Goal: Check status: Check status

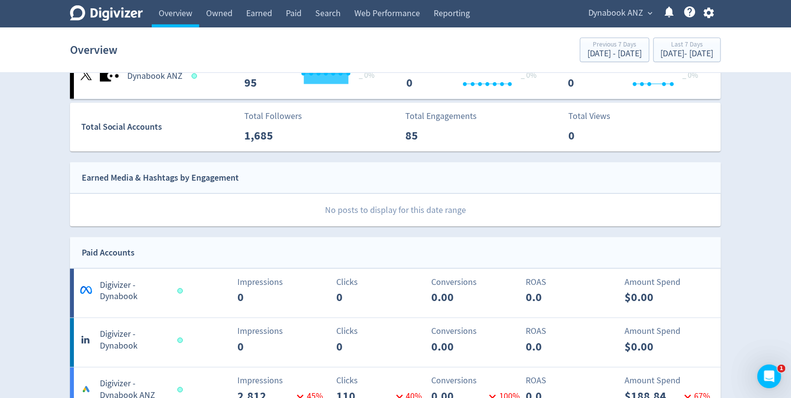
scroll to position [299, 0]
click at [220, 7] on link "Owned" at bounding box center [219, 13] width 40 height 27
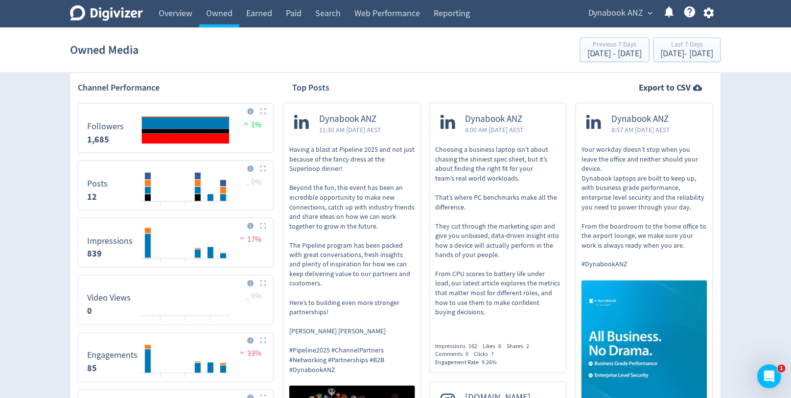
scroll to position [336, 0]
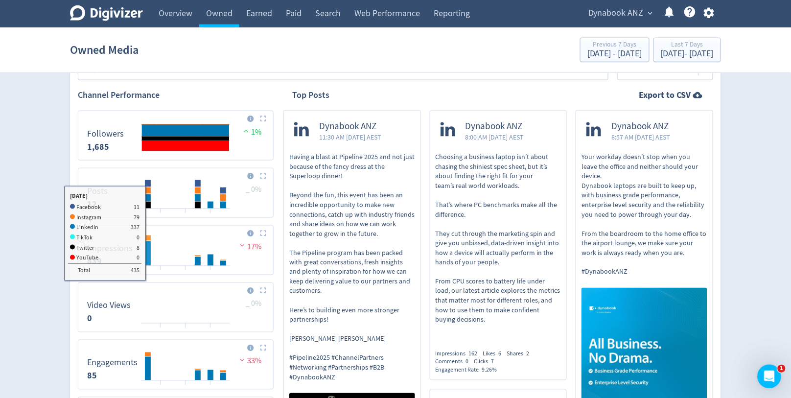
click at [149, 251] on rect "\a Impressions\a 839\a" at bounding box center [148, 253] width 6 height 24
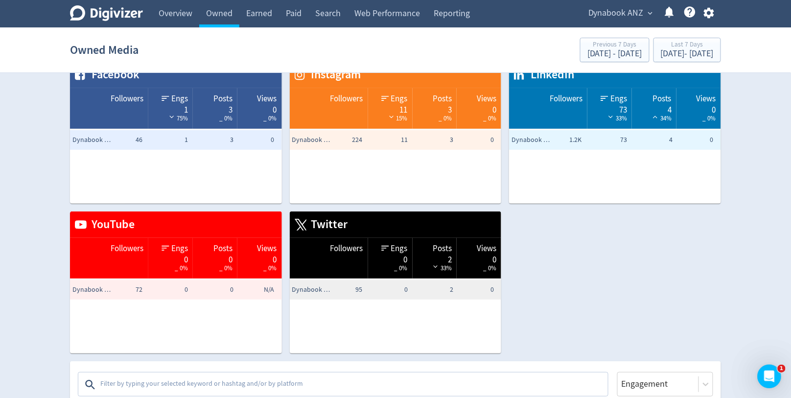
scroll to position [0, 0]
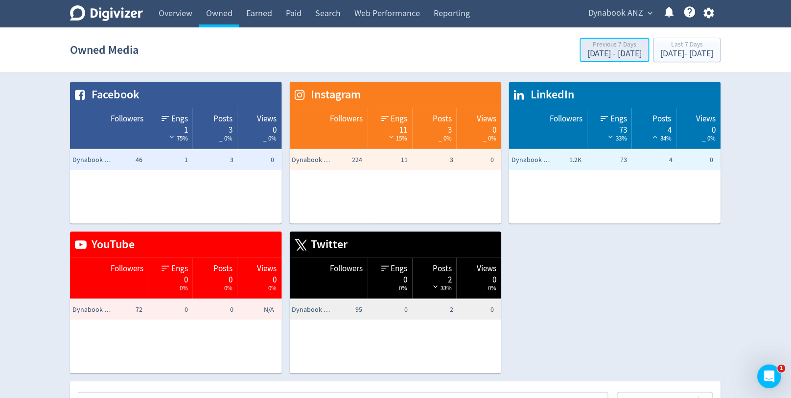
click at [587, 44] on div "Previous 7 Days" at bounding box center [614, 45] width 55 height 8
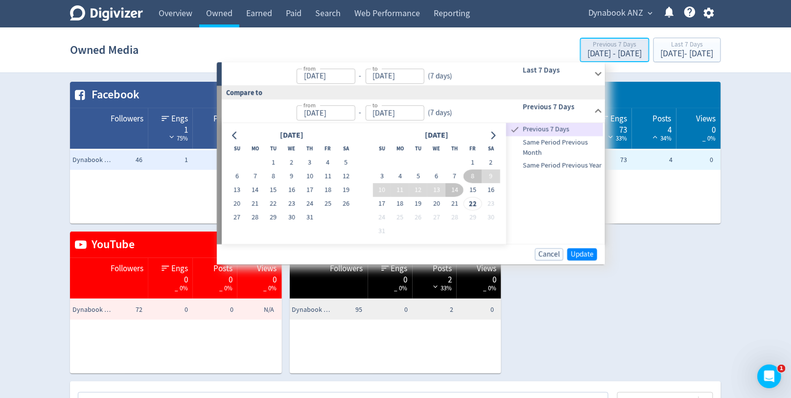
type input "[DATE]"
click at [473, 162] on button "1" at bounding box center [472, 163] width 18 height 14
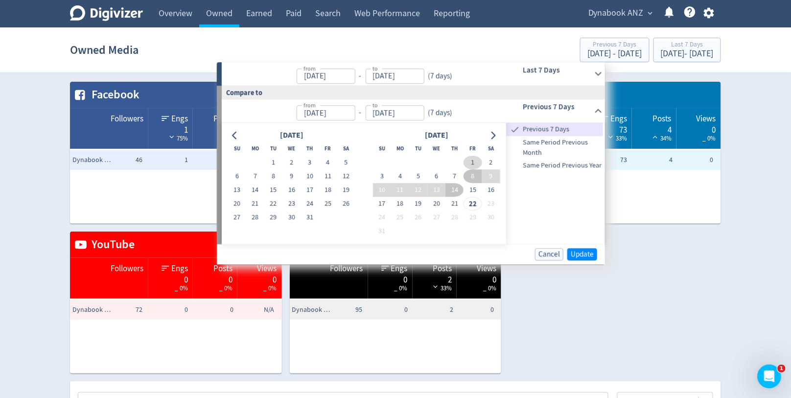
type input "[DATE]"
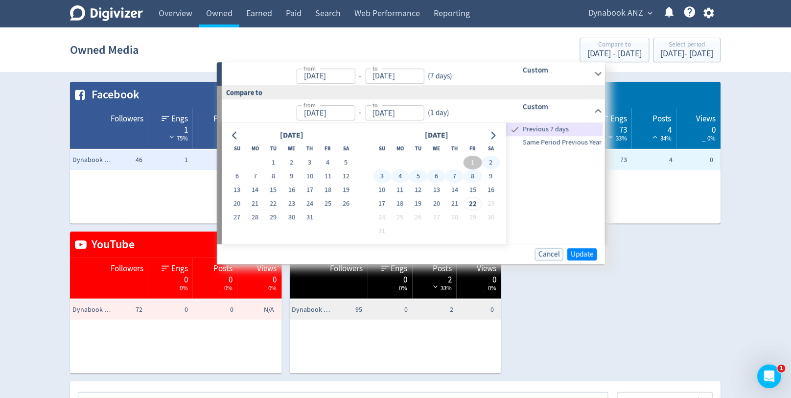
click at [473, 170] on button "8" at bounding box center [472, 176] width 18 height 14
click at [465, 131] on div "[DATE]" at bounding box center [436, 135] width 127 height 13
click at [477, 161] on button "1" at bounding box center [472, 163] width 18 height 14
click at [457, 204] on button "21" at bounding box center [454, 204] width 18 height 14
type input "[DATE]"
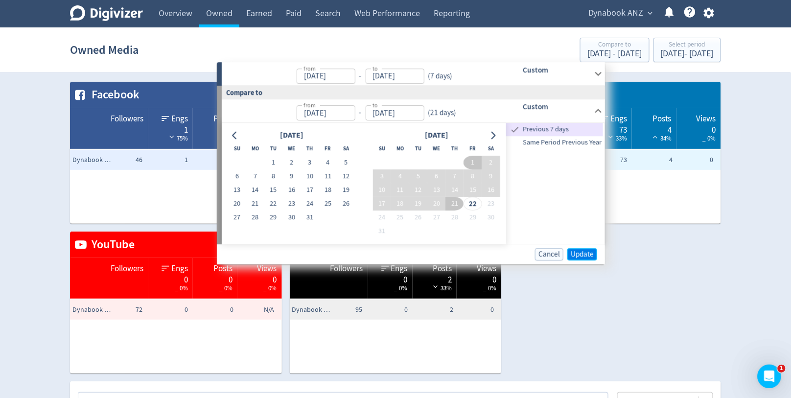
click at [576, 256] on span "Update" at bounding box center [581, 253] width 23 height 7
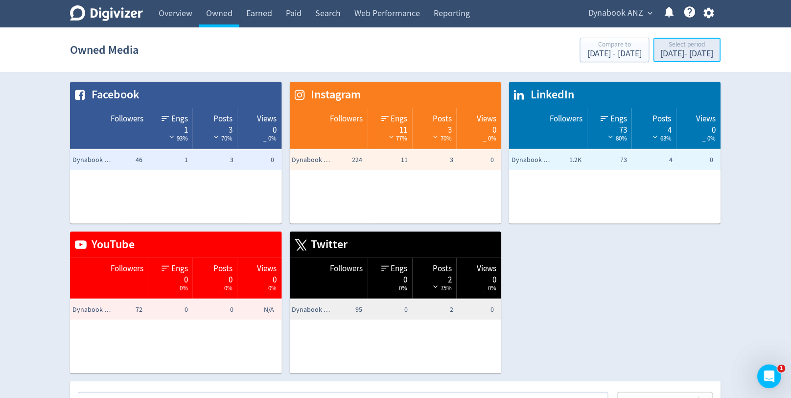
click at [660, 48] on div "Select period" at bounding box center [686, 45] width 53 height 8
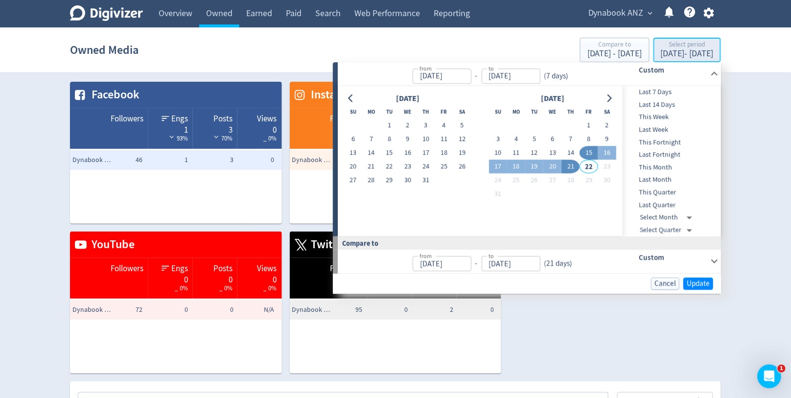
type input "[DATE]"
click at [589, 130] on button "1" at bounding box center [589, 126] width 18 height 14
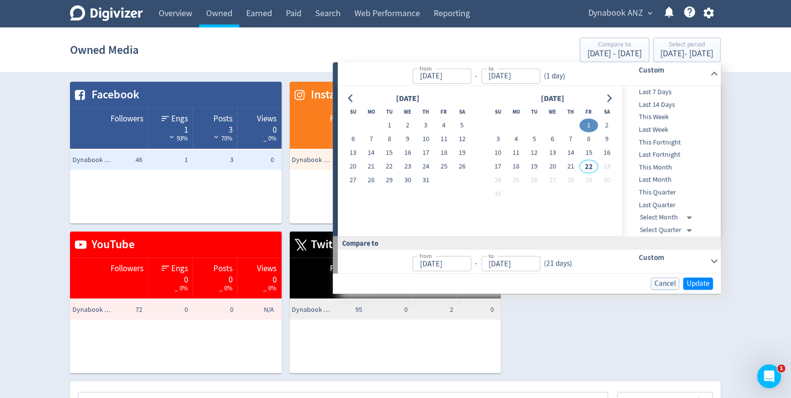
type input "[DATE]"
click at [575, 163] on button "21" at bounding box center [571, 167] width 18 height 14
type input "[DATE]"
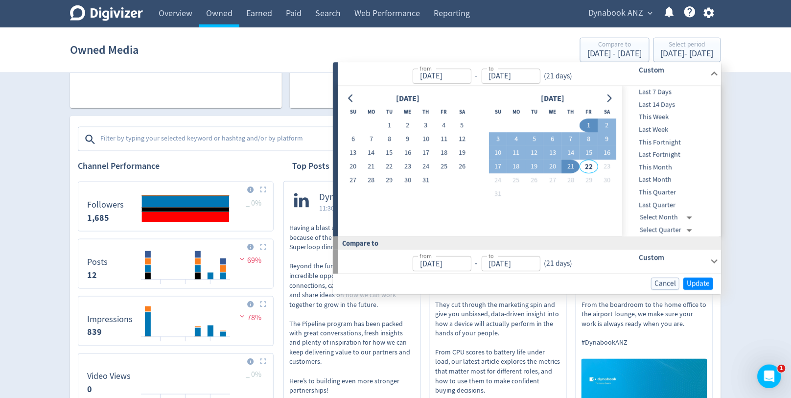
scroll to position [258, 0]
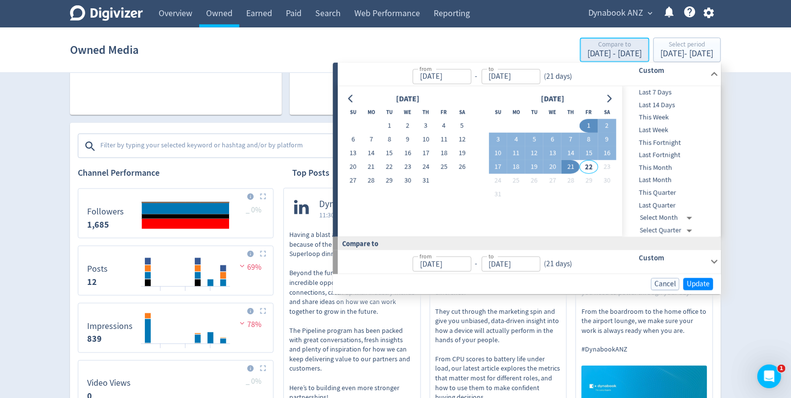
click at [587, 49] on div "[DATE] - [DATE]" at bounding box center [614, 53] width 55 height 9
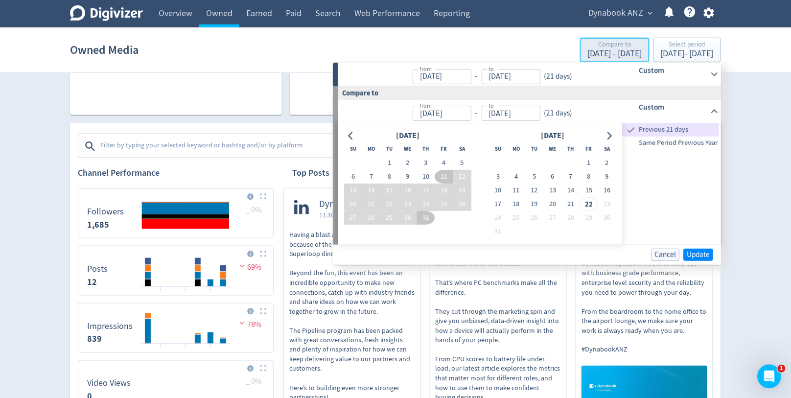
click at [587, 49] on div "[DATE] - [DATE]" at bounding box center [614, 53] width 55 height 9
